Goal: Information Seeking & Learning: Check status

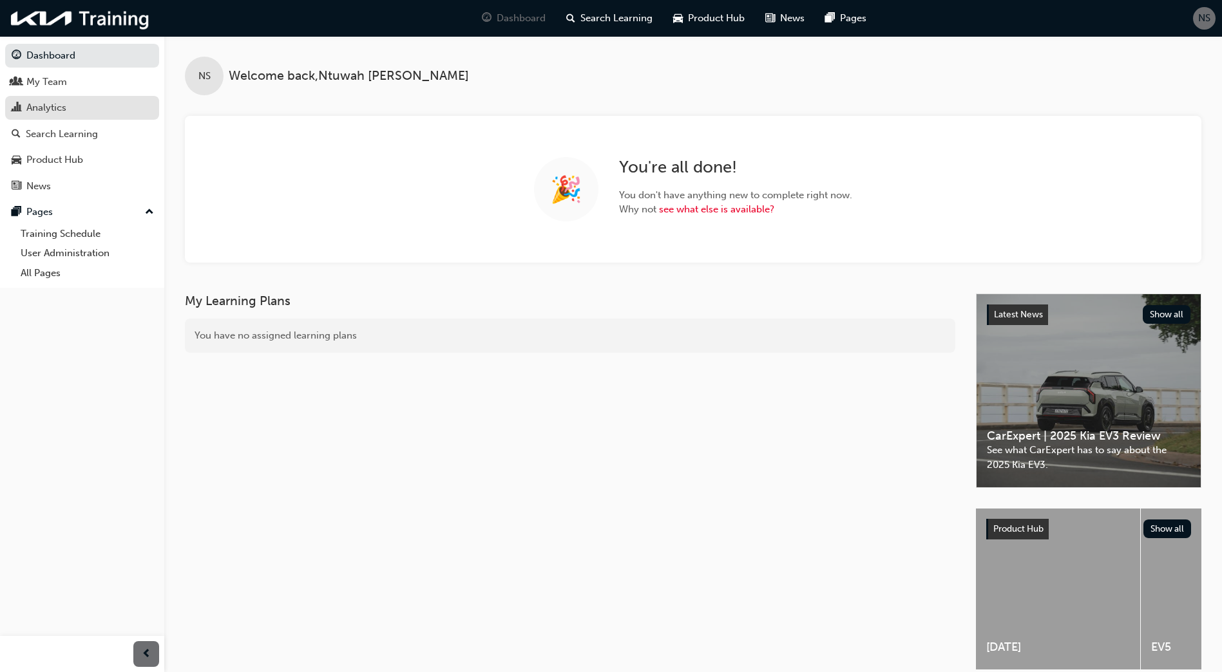
click at [88, 110] on div "Analytics" at bounding box center [82, 108] width 141 height 16
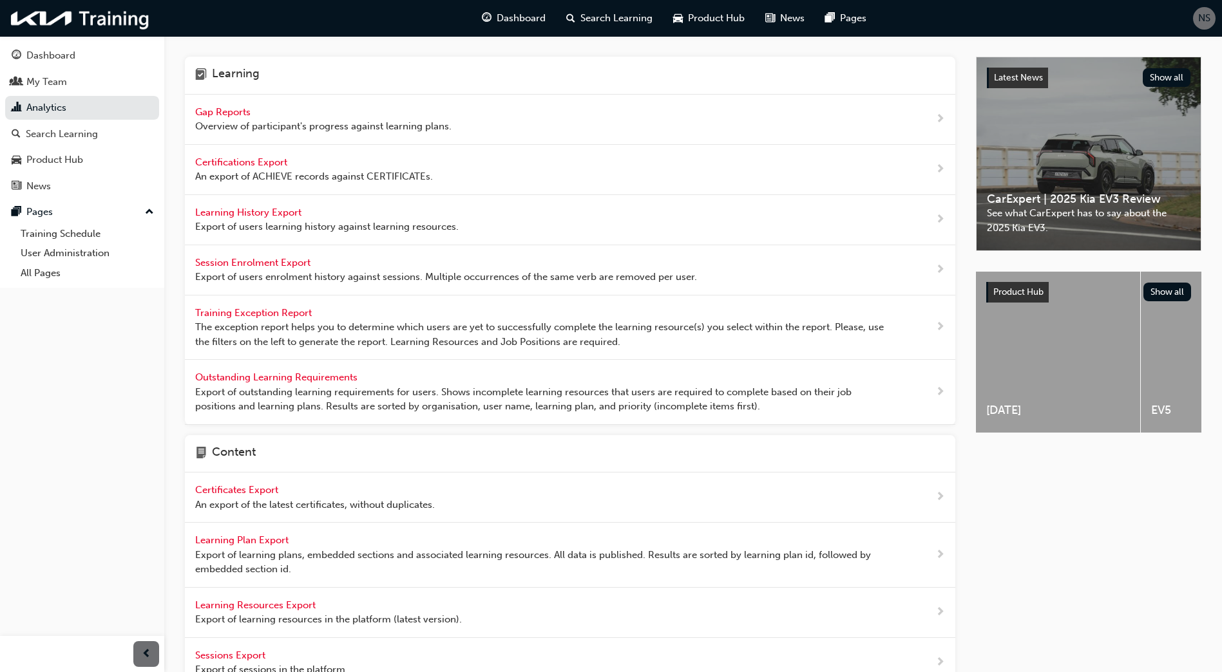
click at [260, 115] on div "Gap Reports Overview of participant's progress against learning plans." at bounding box center [323, 119] width 256 height 29
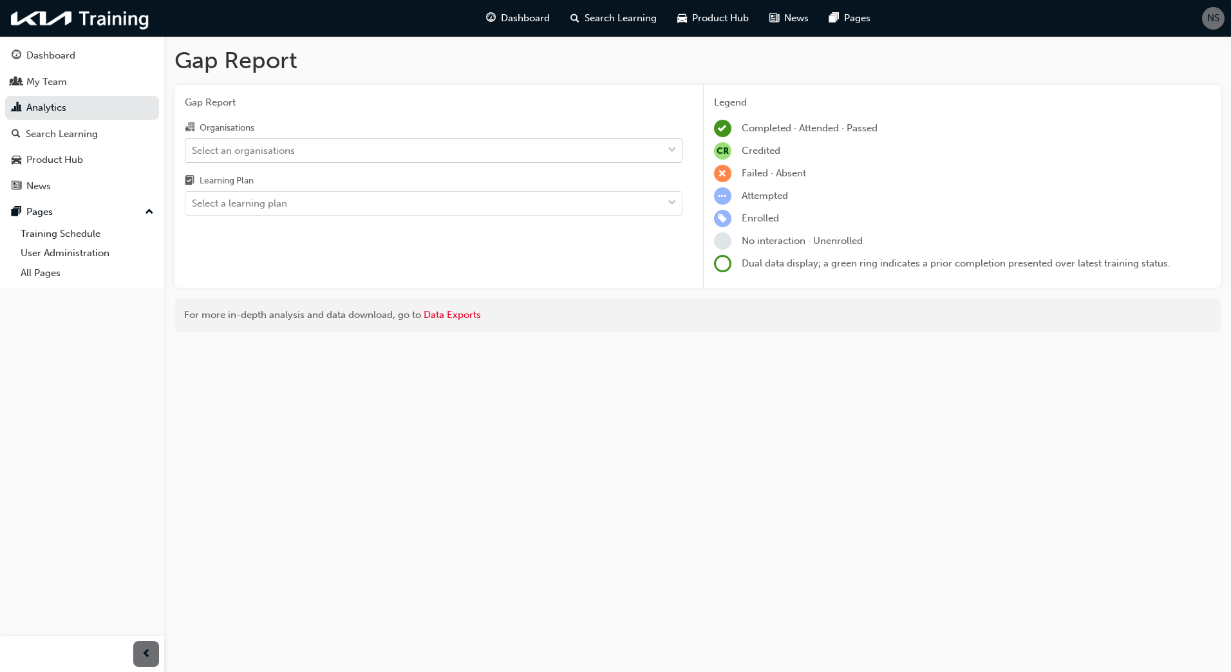
click at [240, 153] on div "Select an organisations" at bounding box center [243, 150] width 103 height 15
click at [193, 153] on input "Organisations Select an organisations" at bounding box center [192, 149] width 1 height 11
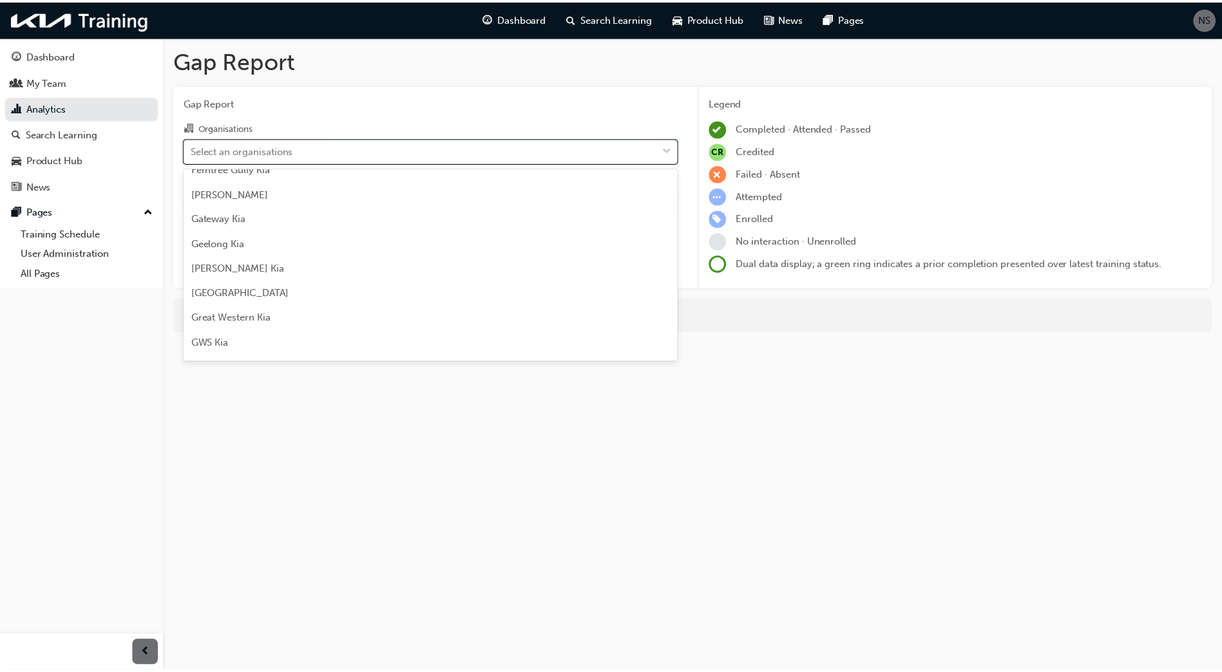
scroll to position [1095, 0]
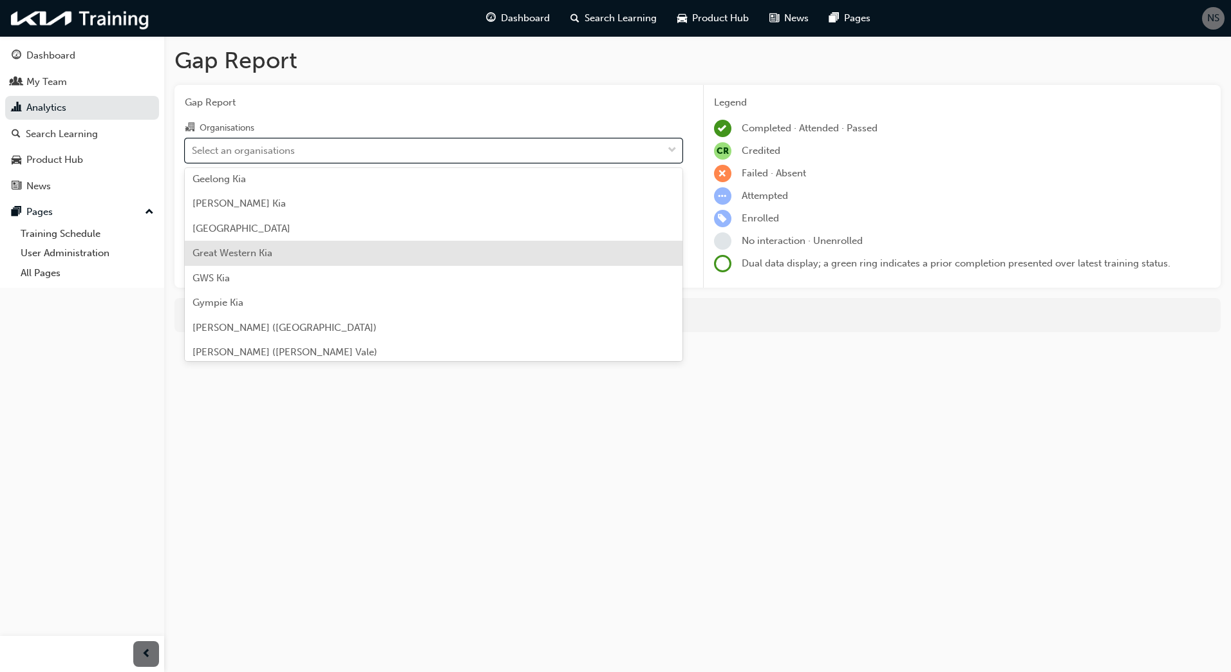
click at [315, 252] on div "Great Western Kia" at bounding box center [434, 253] width 498 height 25
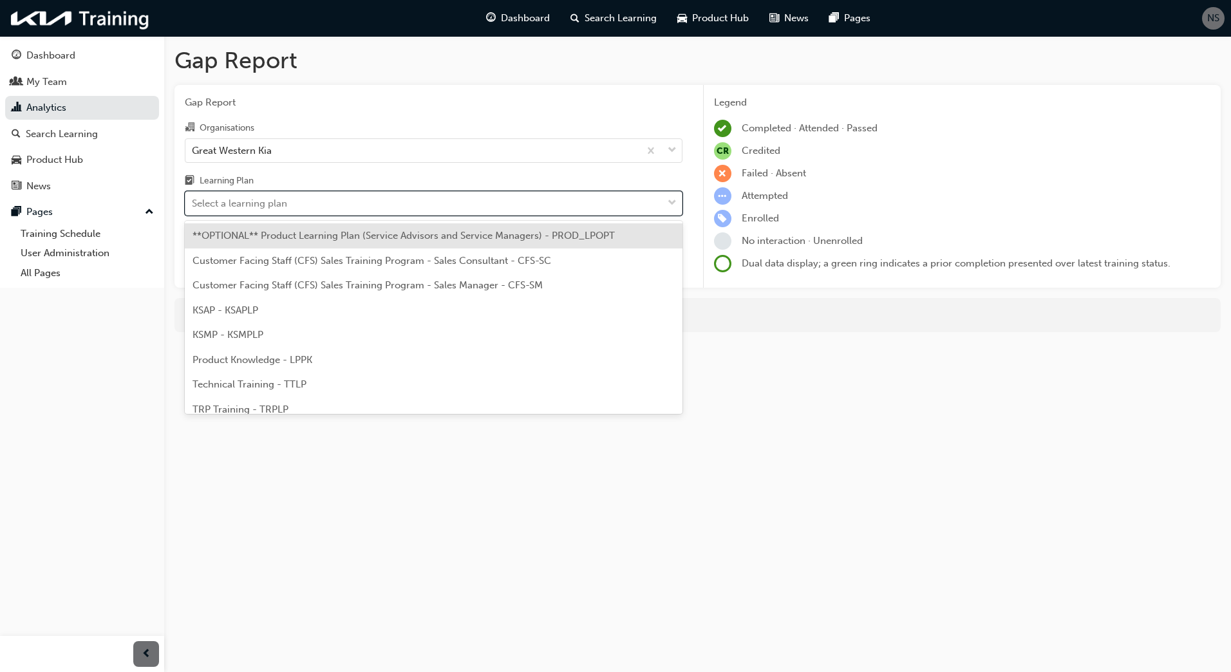
click at [299, 213] on div "Select a learning plan" at bounding box center [423, 204] width 477 height 23
click at [193, 209] on input "Learning Plan option **OPTIONAL** Product Learning Plan (Service Advisors and S…" at bounding box center [192, 203] width 1 height 11
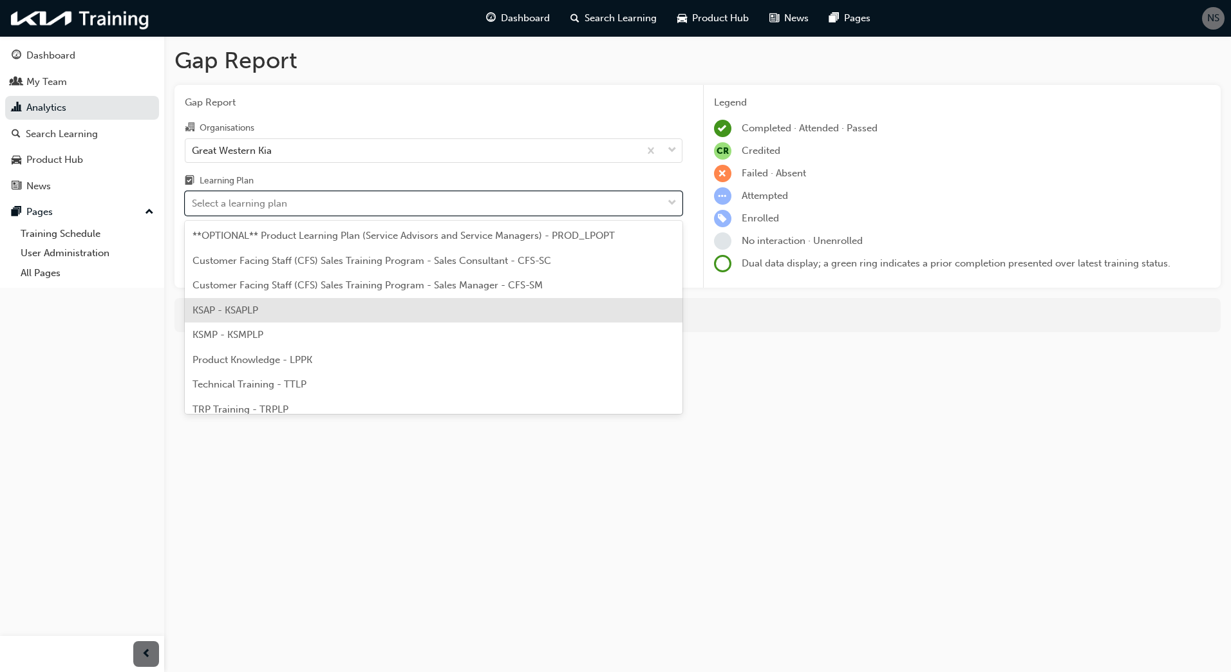
click at [289, 315] on div "KSAP - KSAPLP" at bounding box center [434, 310] width 498 height 25
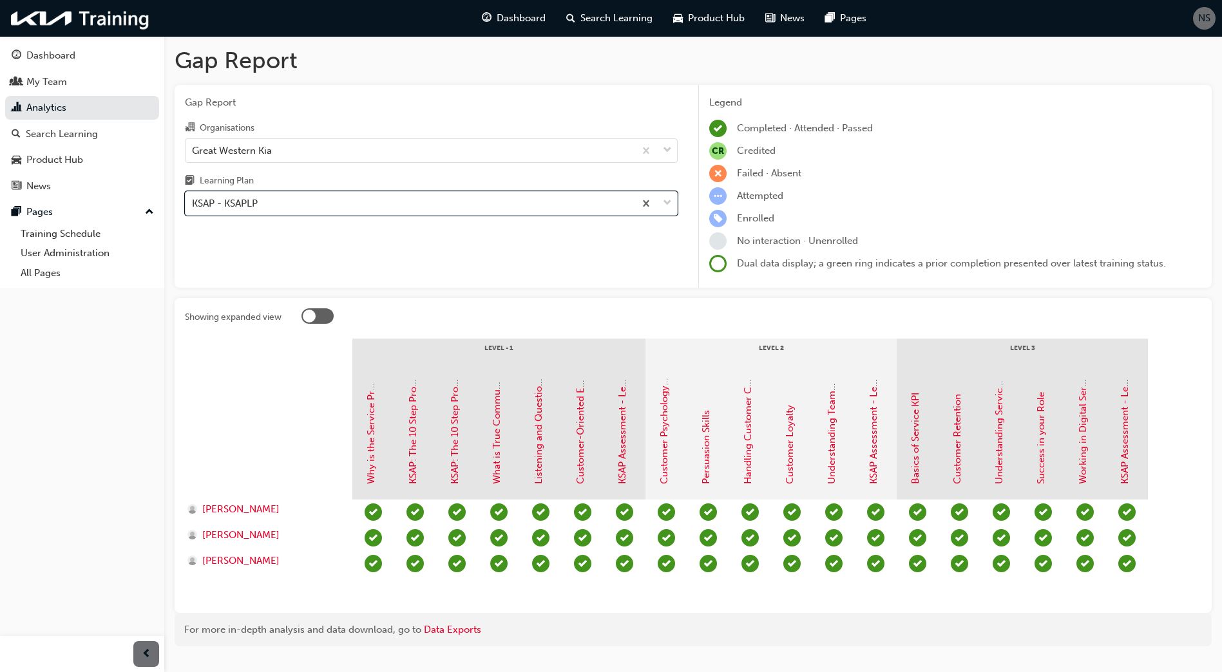
drag, startPoint x: 473, startPoint y: 207, endPoint x: 464, endPoint y: 217, distance: 14.1
click at [472, 207] on div "KSAP - KSAPLP" at bounding box center [409, 204] width 449 height 23
click at [193, 207] on input "Learning Plan option KSAP - KSAPLP, selected. 0 results available. Select is fo…" at bounding box center [192, 203] width 1 height 11
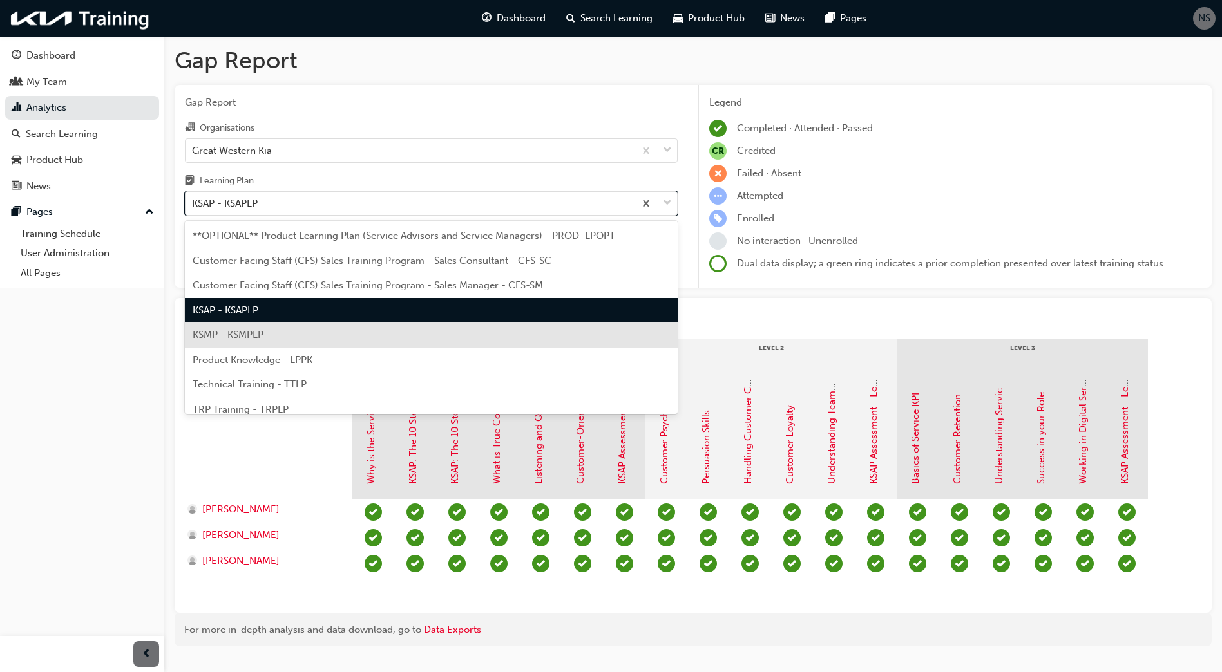
click at [390, 336] on div "KSMP - KSMPLP" at bounding box center [431, 335] width 493 height 25
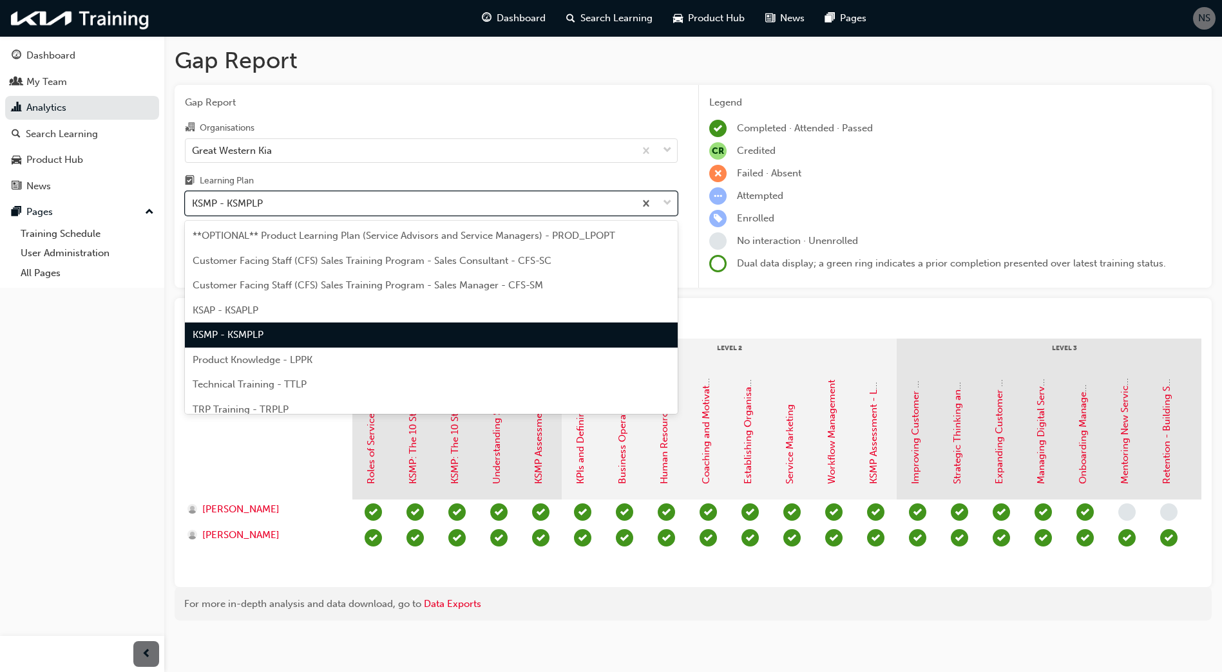
click at [414, 209] on div "KSMP - KSMPLP" at bounding box center [409, 204] width 449 height 23
click at [193, 209] on input "Learning Plan option KSMP - KSMPLP, selected. option KSMP - KSMPLP focused, 5 o…" at bounding box center [192, 203] width 1 height 11
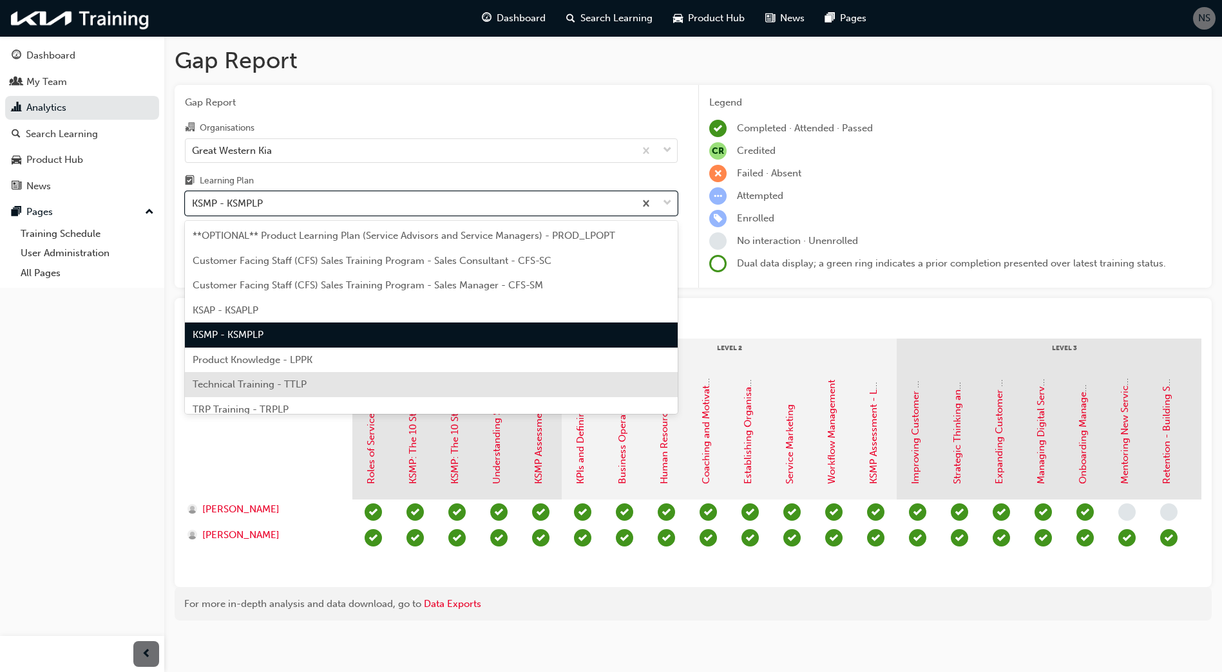
click at [291, 388] on span "Technical Training - TTLP" at bounding box center [250, 385] width 114 height 12
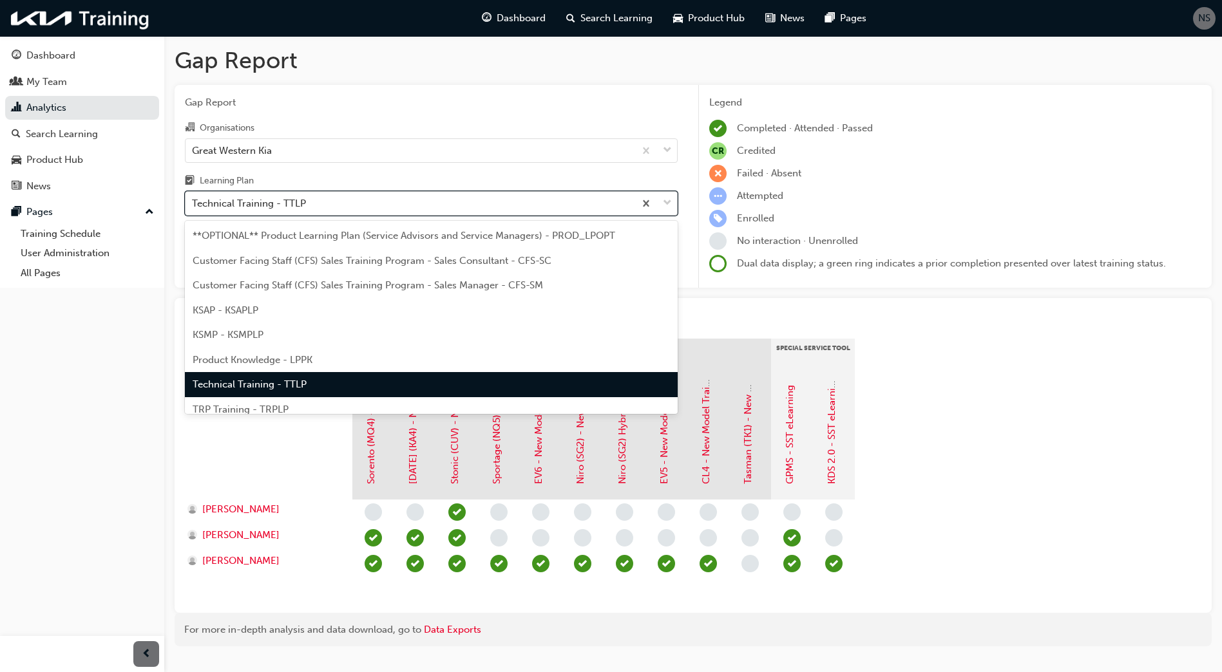
click at [345, 203] on div "Technical Training - TTLP" at bounding box center [409, 204] width 449 height 23
click at [193, 203] on input "Learning Plan option Technical Training - TTLP, selected. option Technical Trai…" at bounding box center [192, 203] width 1 height 11
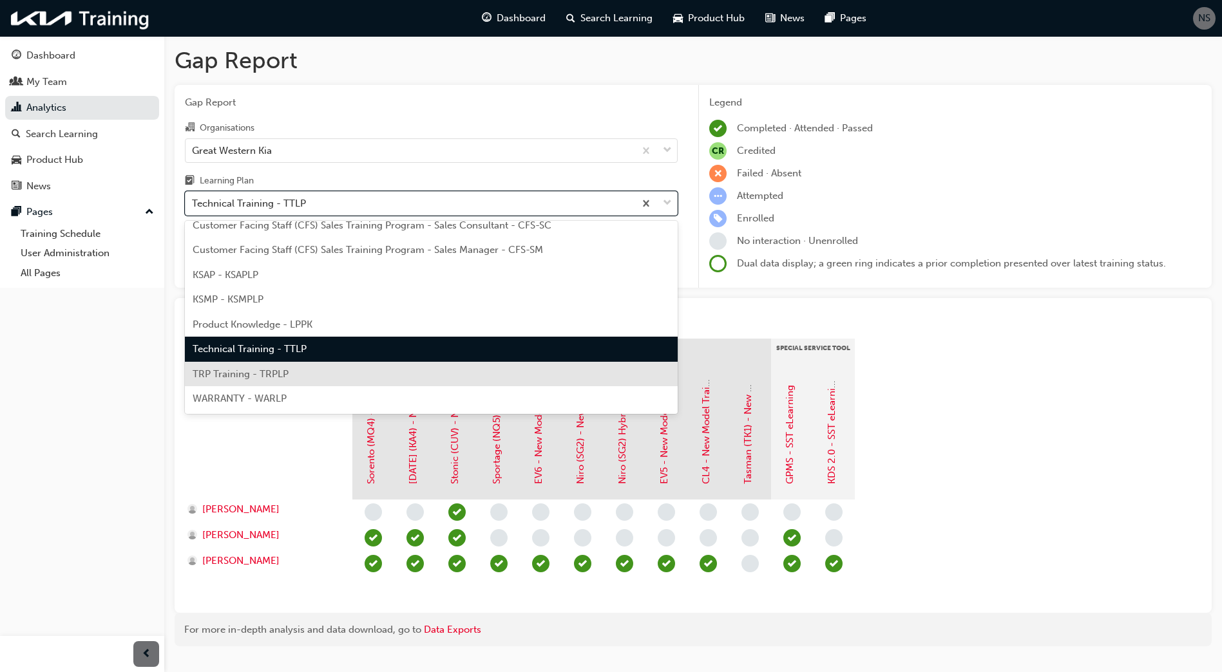
click at [271, 375] on span "TRP Training - TRPLP" at bounding box center [241, 374] width 96 height 12
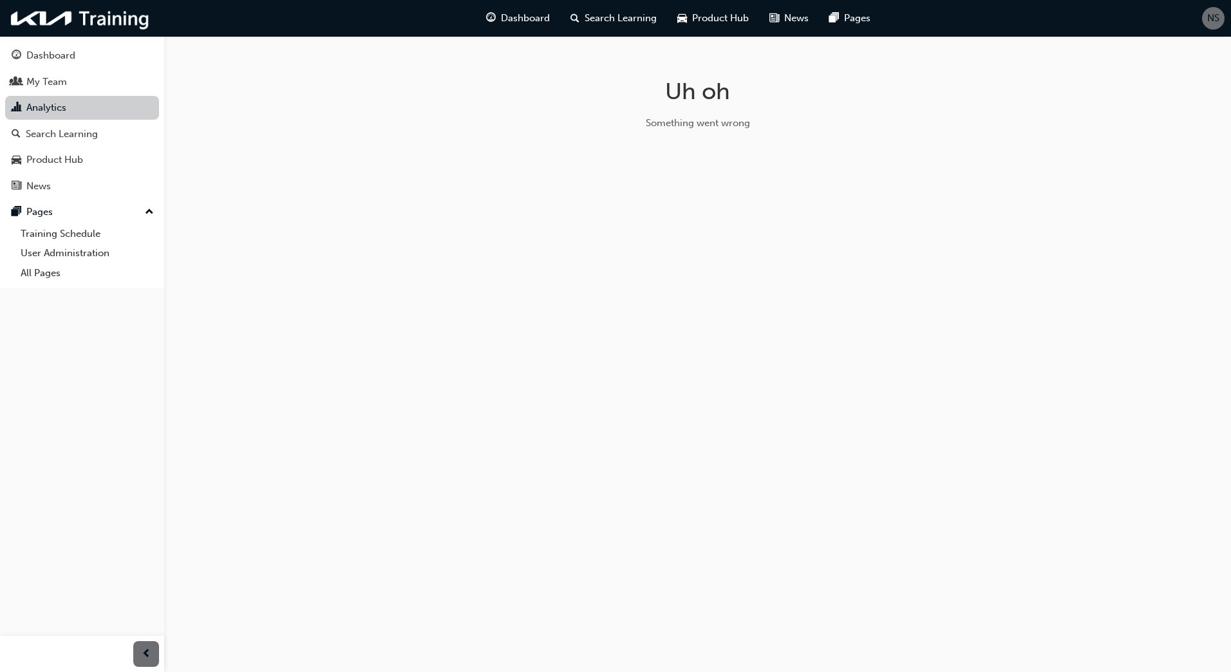
click at [100, 109] on link "Analytics" at bounding box center [82, 108] width 154 height 24
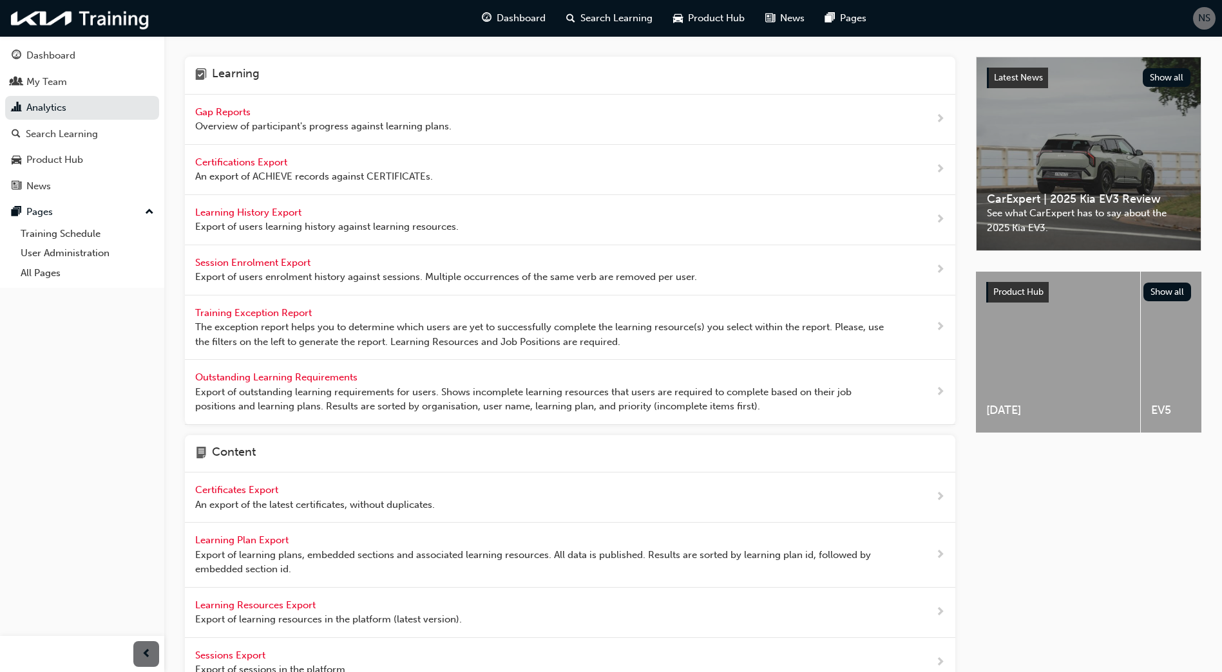
click at [238, 111] on span "Gap Reports" at bounding box center [224, 112] width 58 height 12
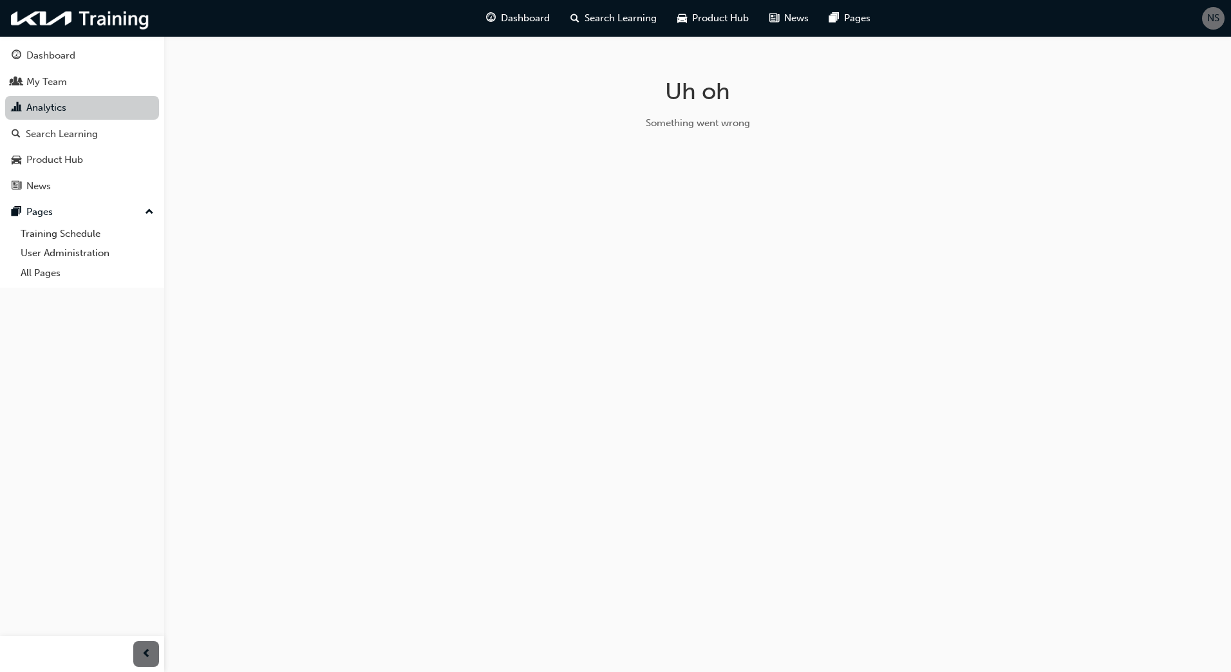
click at [59, 106] on link "Analytics" at bounding box center [82, 108] width 154 height 24
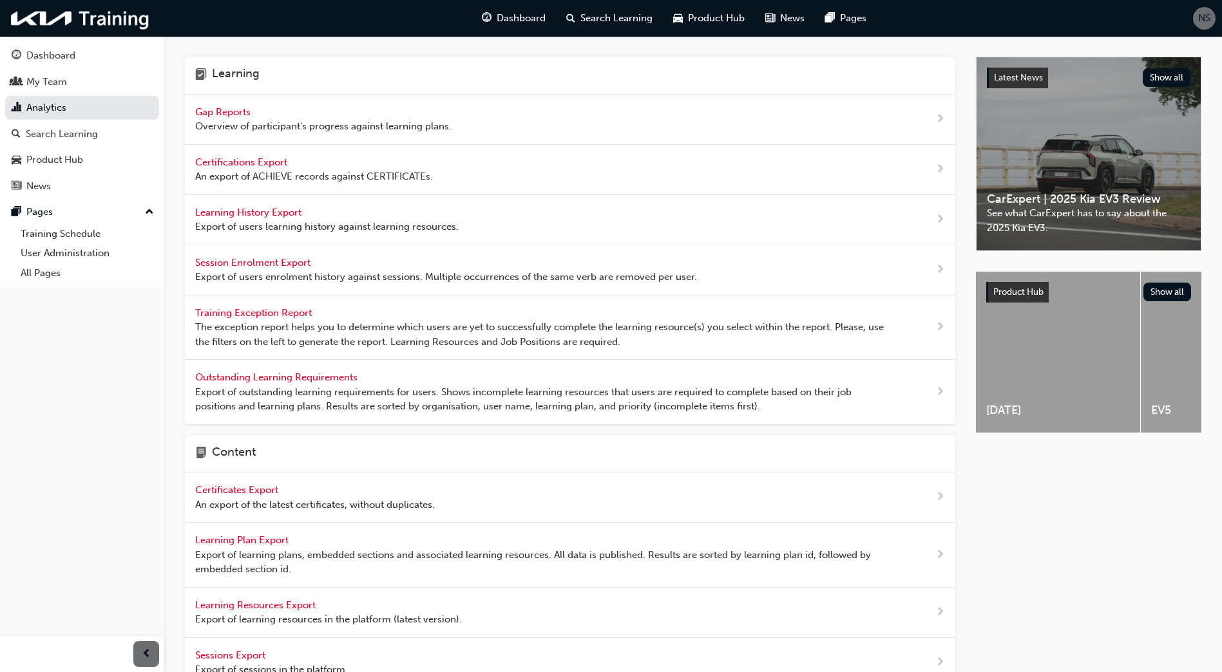
click at [225, 104] on div "Gap Reports Overview of participant's progress against learning plans." at bounding box center [570, 120] width 770 height 50
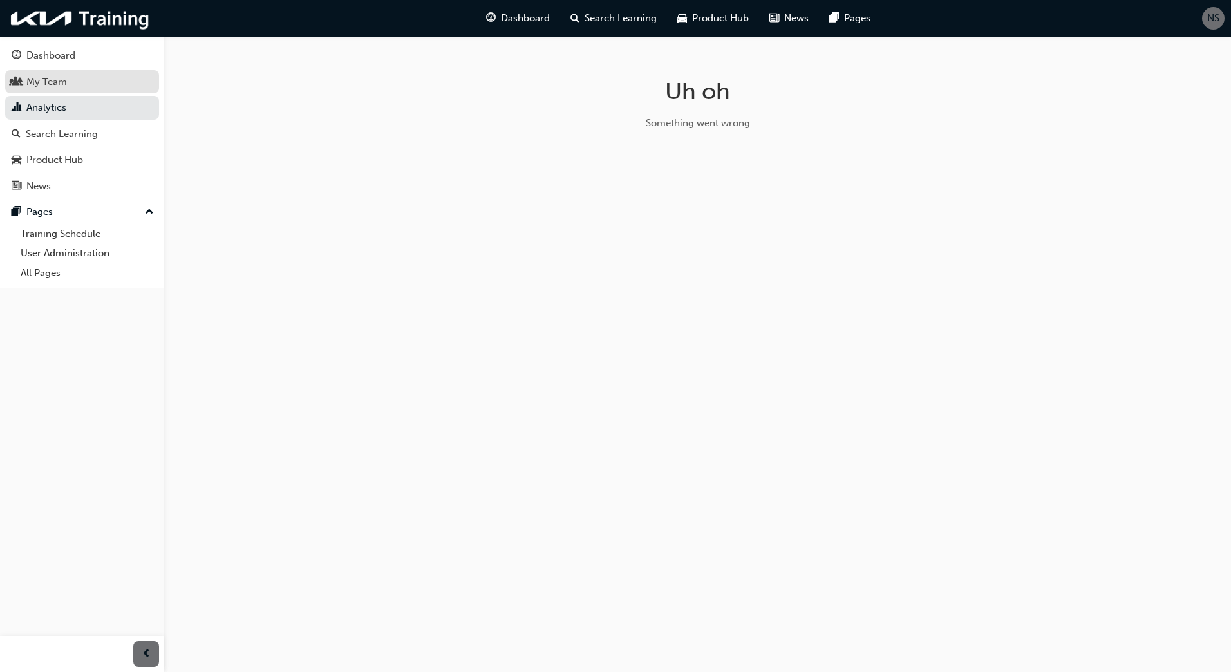
click at [59, 84] on div "My Team" at bounding box center [46, 82] width 41 height 15
click at [49, 108] on div "Analytics" at bounding box center [46, 107] width 40 height 15
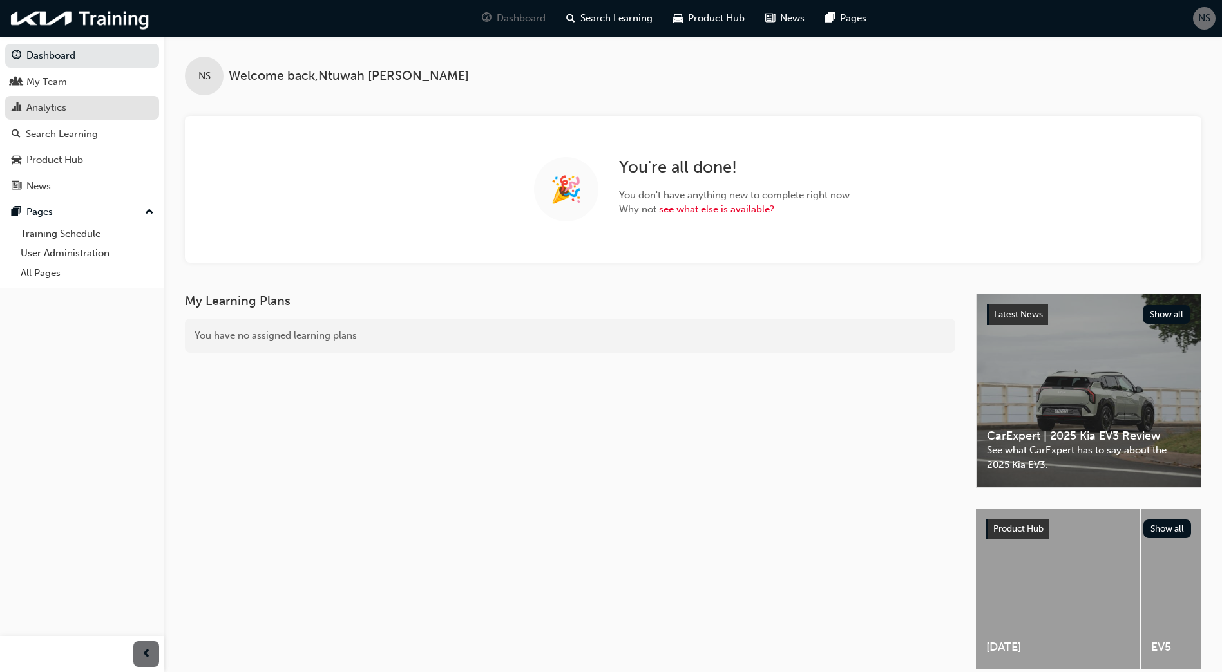
click at [49, 104] on div "Analytics" at bounding box center [46, 107] width 40 height 15
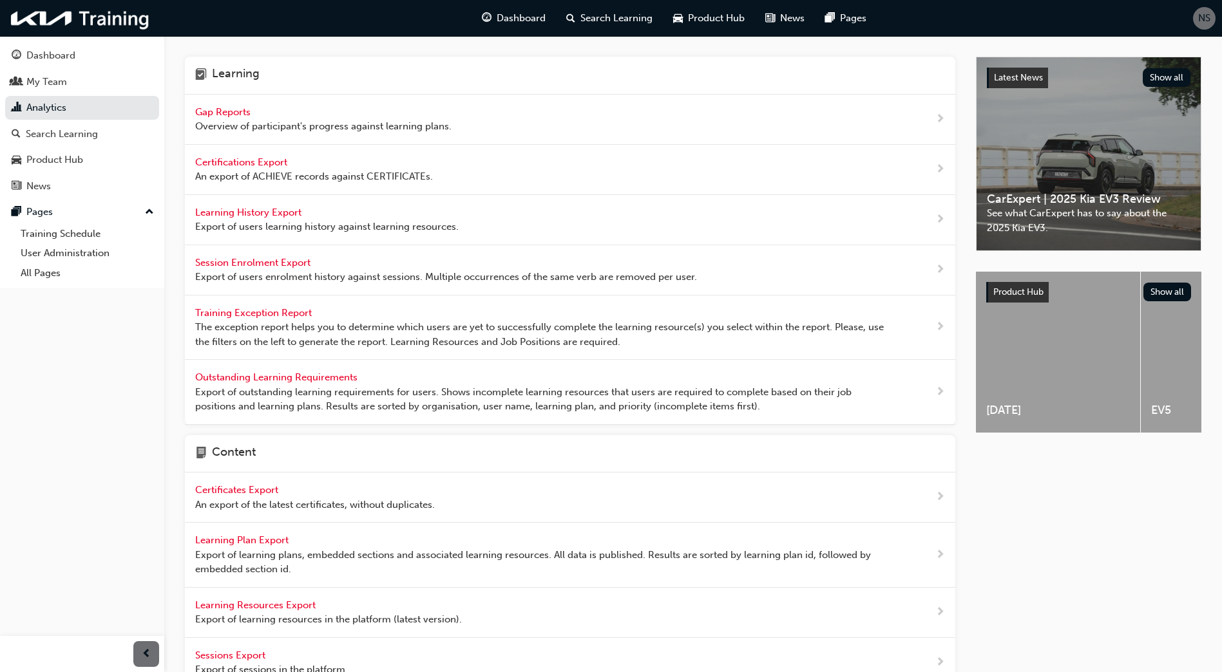
click at [247, 111] on span "Gap Reports" at bounding box center [224, 112] width 58 height 12
